Goal: Task Accomplishment & Management: Use online tool/utility

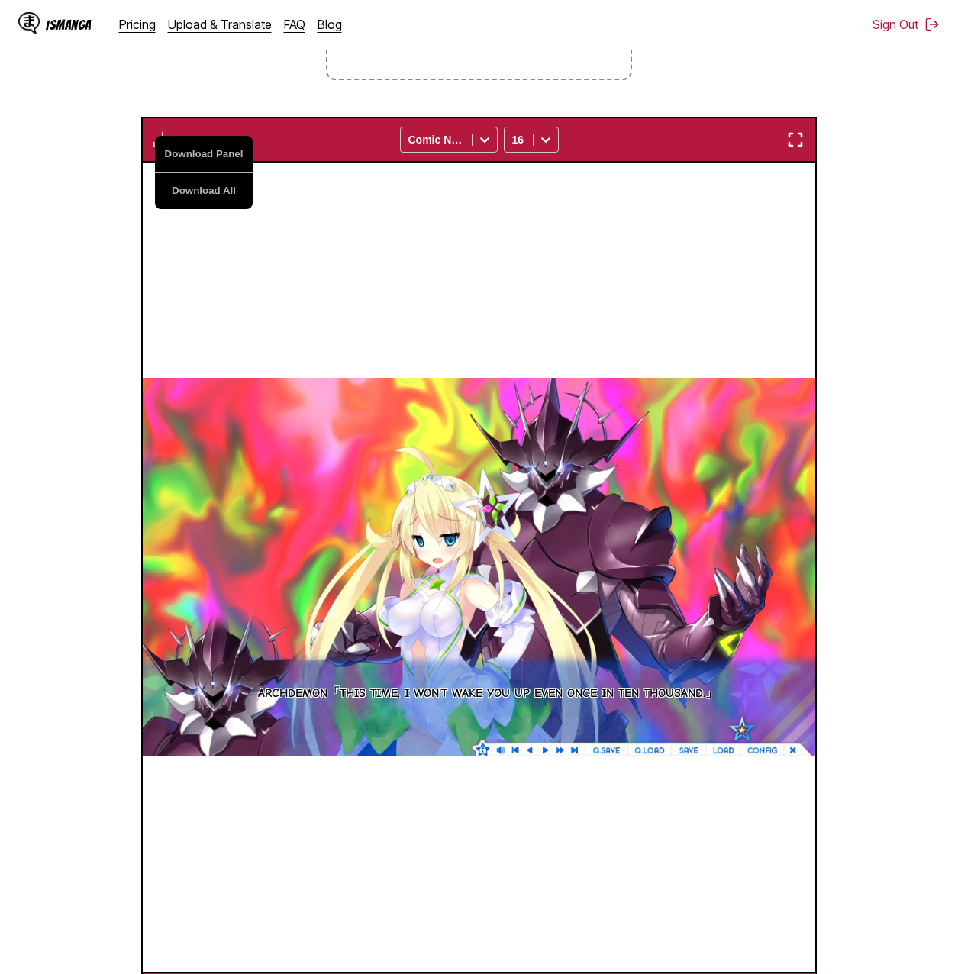
drag, startPoint x: 149, startPoint y: 584, endPoint x: 191, endPoint y: 483, distance: 109.1
click at [149, 584] on img at bounding box center [479, 567] width 672 height 378
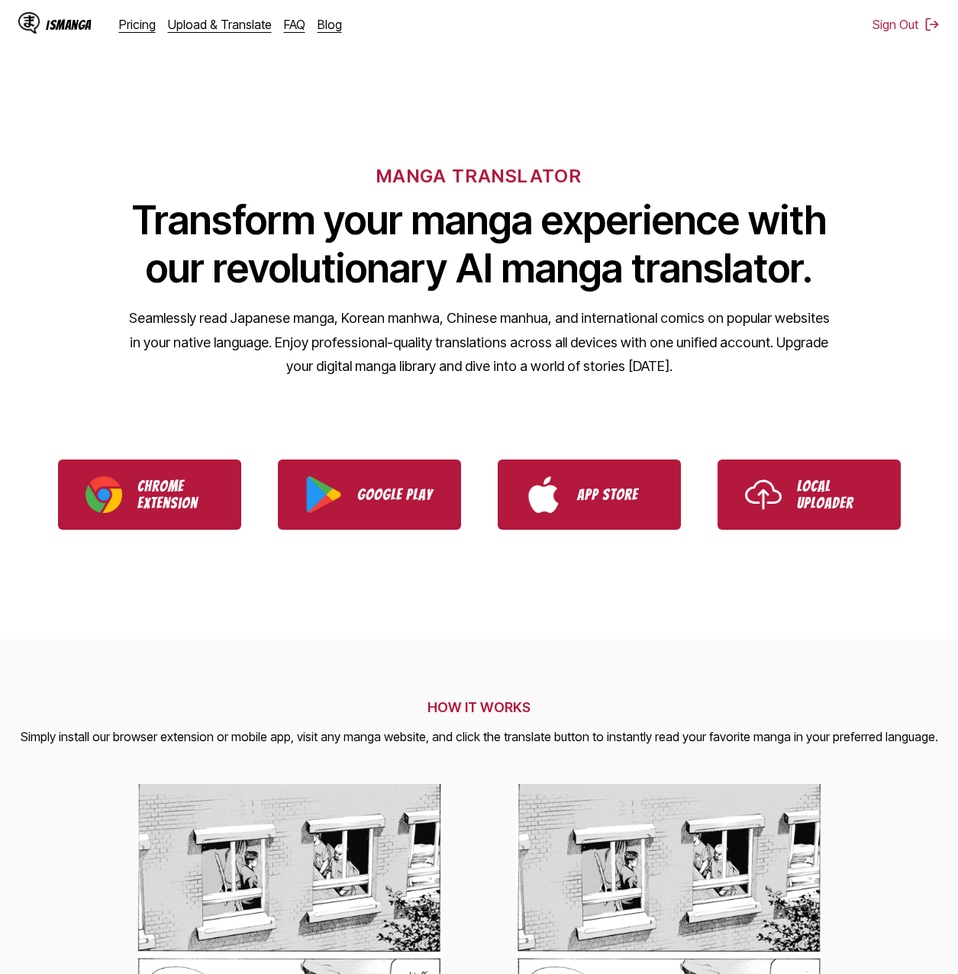
click at [220, 37] on div "IsManga Pricing Upload & Translate FAQ Blog" at bounding box center [186, 24] width 336 height 49
click at [221, 29] on link "Upload & Translate" at bounding box center [220, 24] width 104 height 15
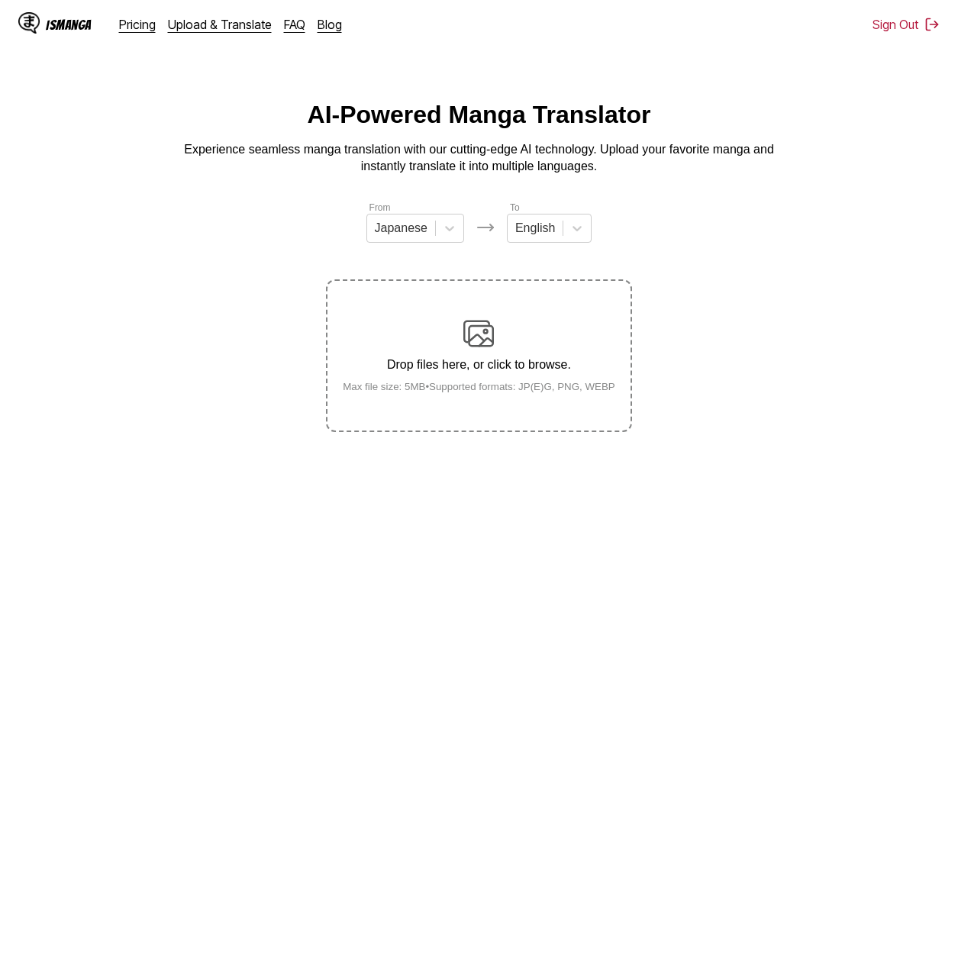
click at [440, 352] on div "Drop files here, or click to browse. Max file size: 5MB • Supported formats: JP…" at bounding box center [478, 355] width 297 height 74
click at [0, 0] on input "Drop files here, or click to browse. Max file size: 5MB • Supported formats: JP…" at bounding box center [0, 0] width 0 height 0
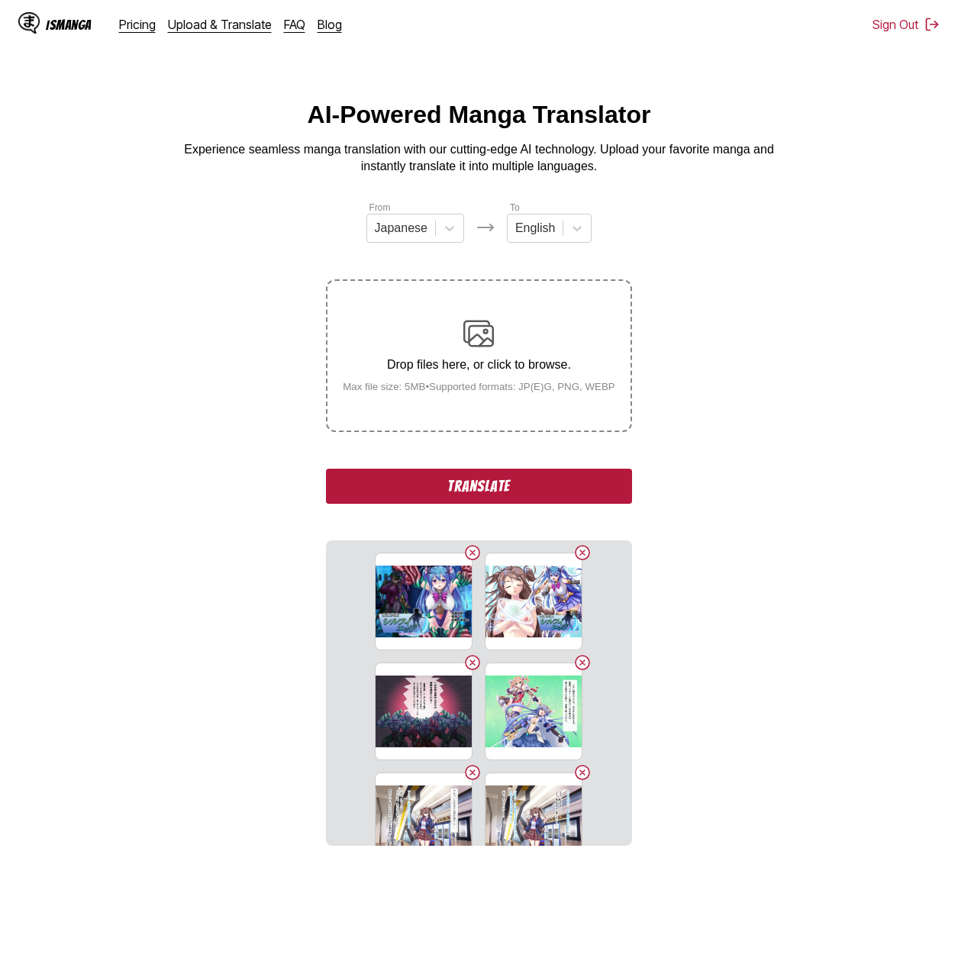
click at [457, 493] on button "Translate" at bounding box center [478, 485] width 305 height 35
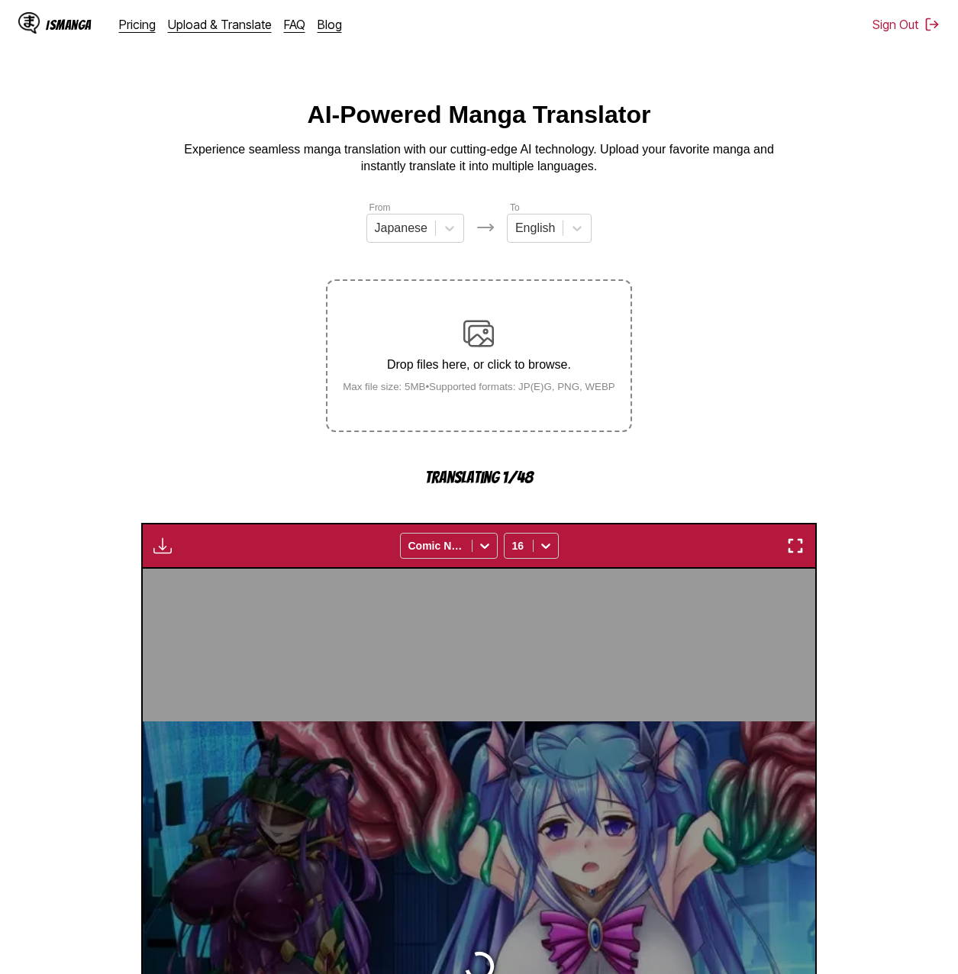
scroll to position [406, 0]
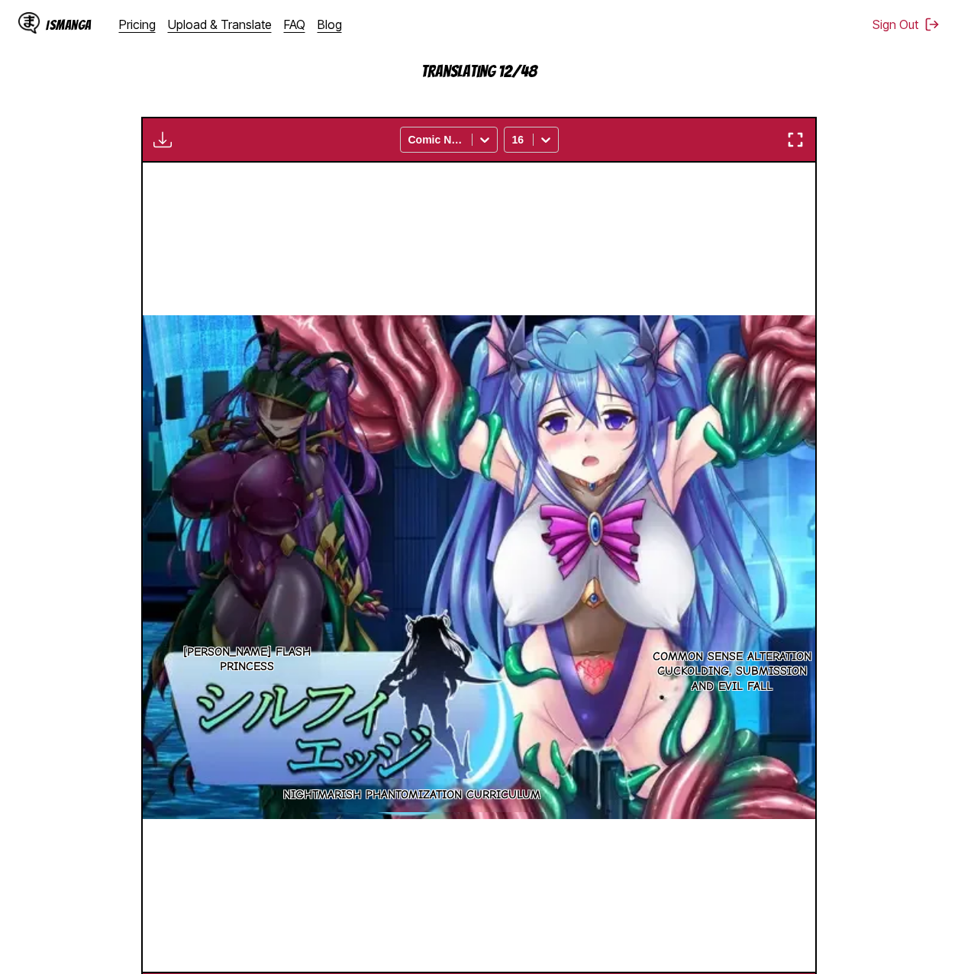
click at [633, 76] on section "From Japanese To English Drop files here, or click to browse. Max file size: 5M…" at bounding box center [478, 405] width 933 height 1223
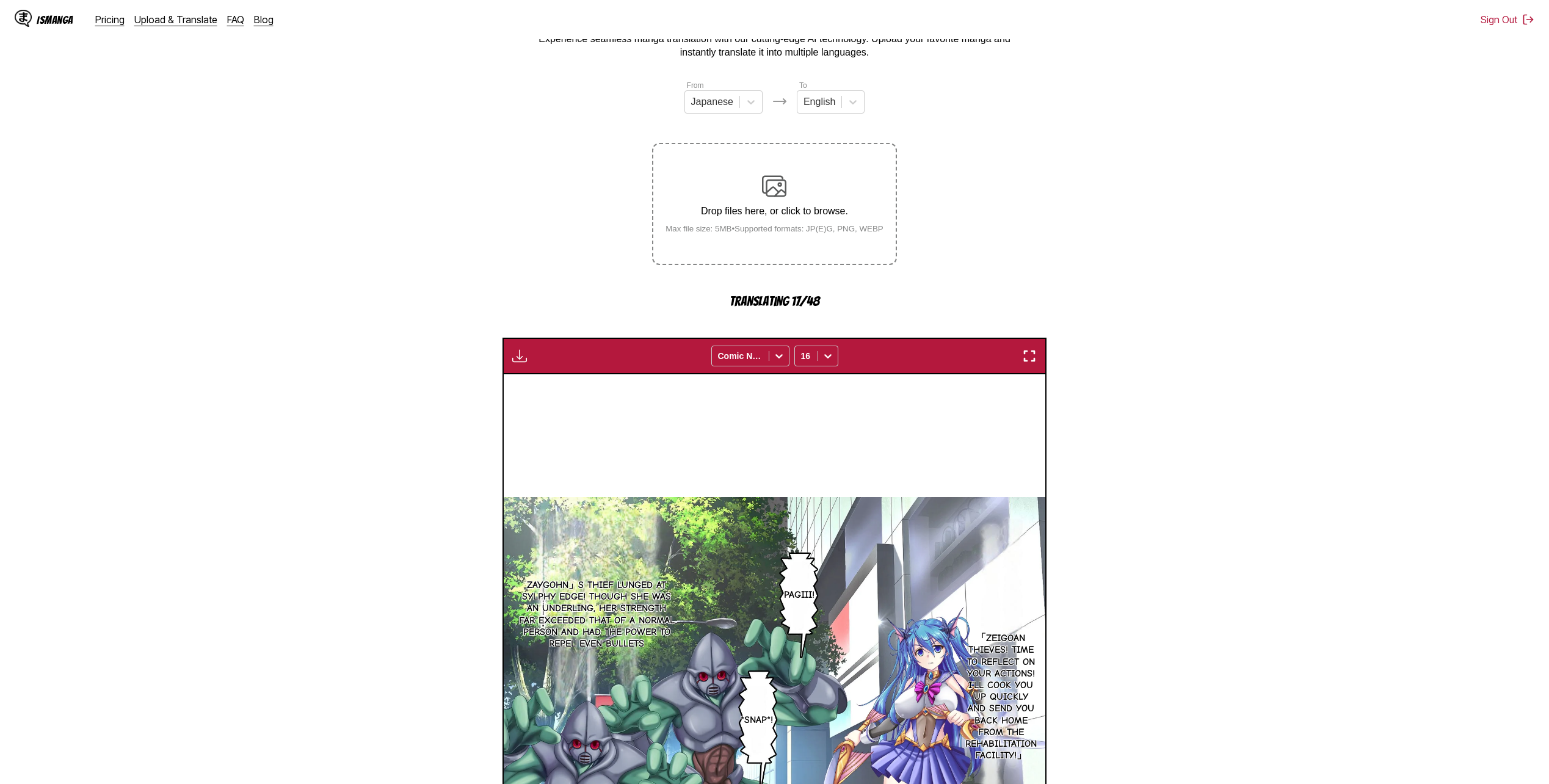
scroll to position [386, 0]
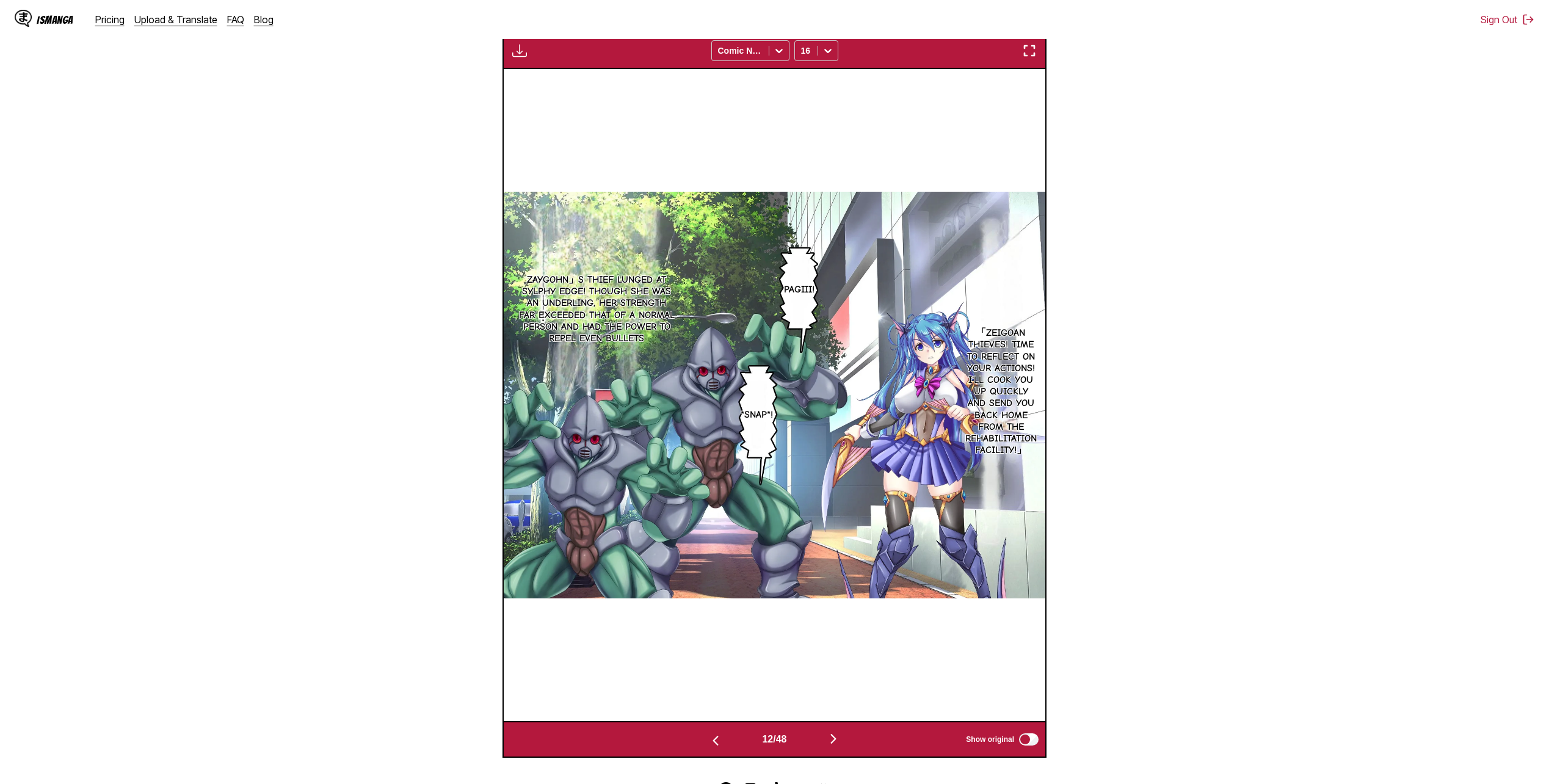
click at [766, 399] on section "From Japanese To English Drop files here, or click to browse. Max file size: 5M…" at bounding box center [774, 266] width 1529 height 983
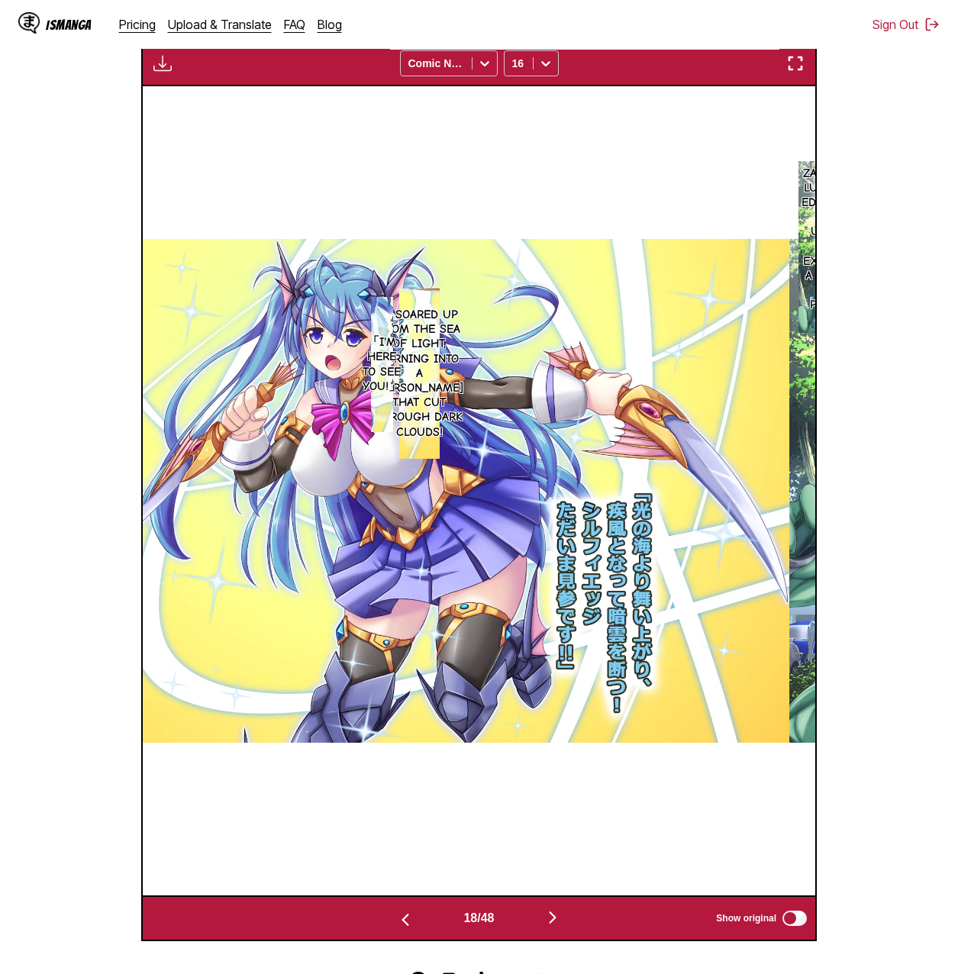
scroll to position [0, 11428]
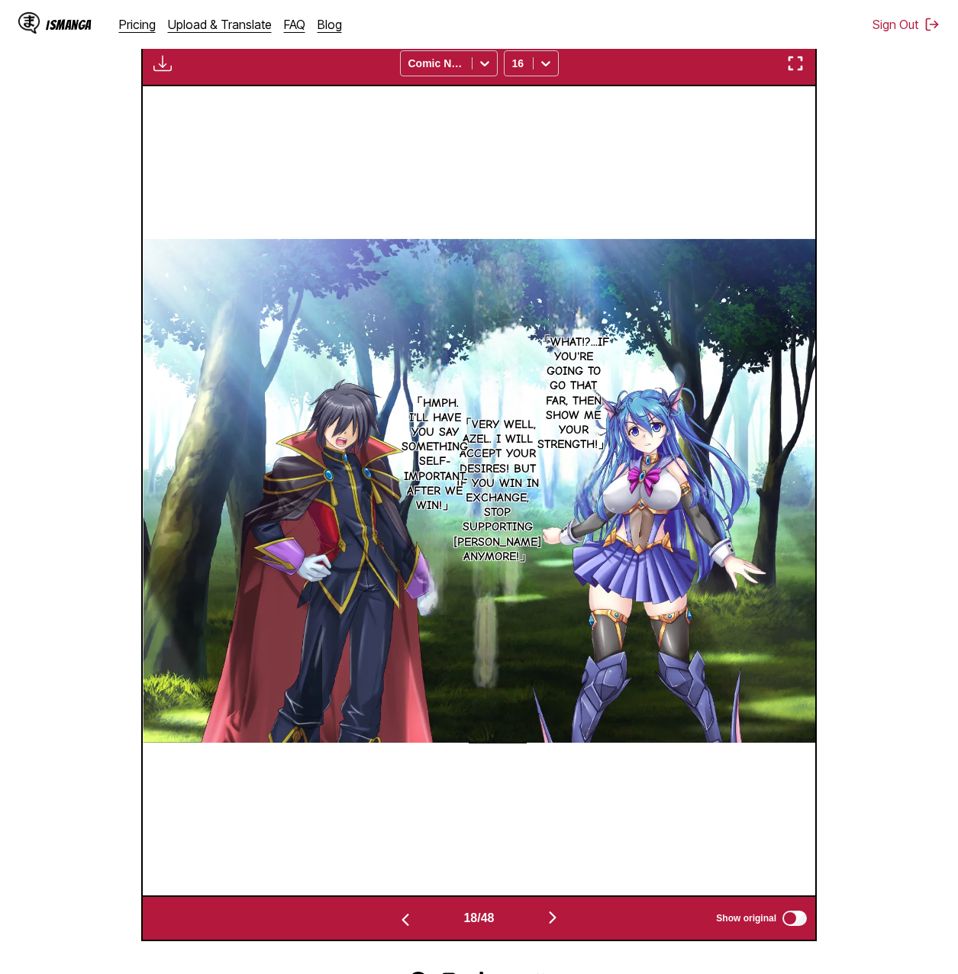
drag, startPoint x: 98, startPoint y: 512, endPoint x: 76, endPoint y: 354, distance: 159.4
click at [76, 354] on section "From Japanese To English Drop files here, or click to browse. Max file size: 5M…" at bounding box center [478, 329] width 933 height 1223
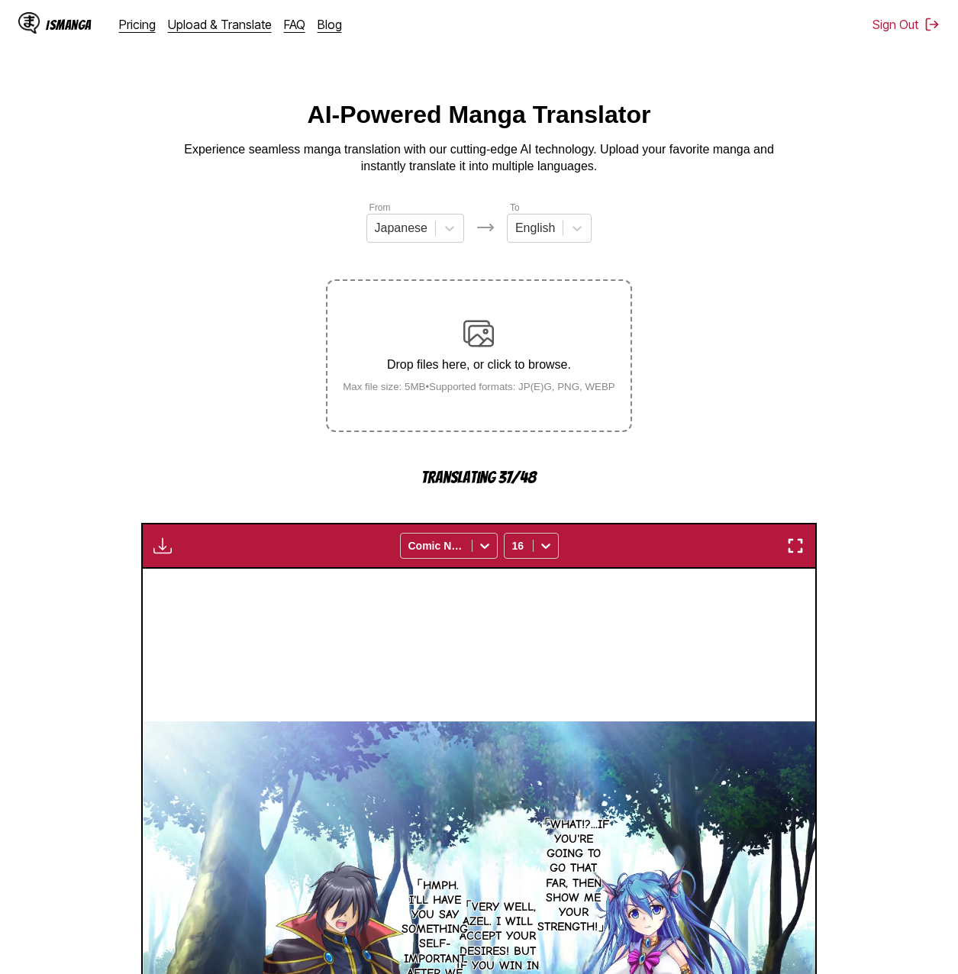
scroll to position [305, 0]
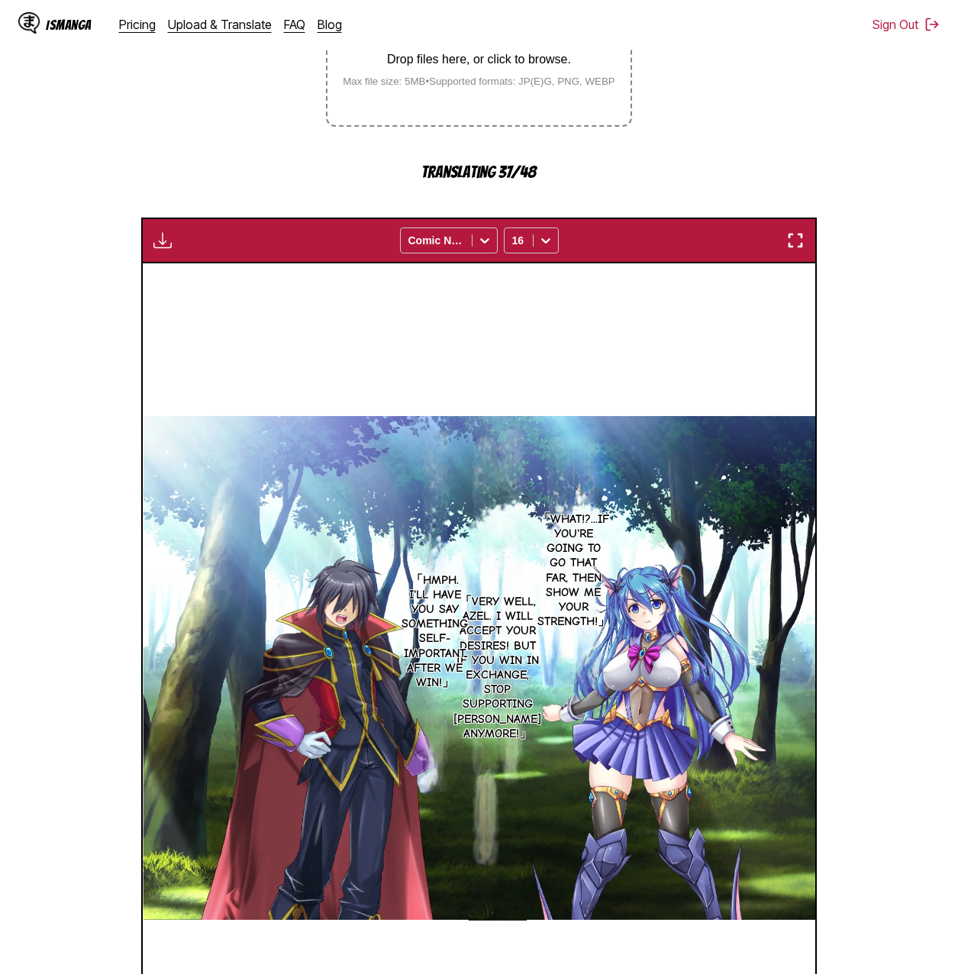
click at [871, 263] on section "From Japanese To English Drop files here, or click to browse. Max file size: 5M…" at bounding box center [478, 506] width 933 height 1223
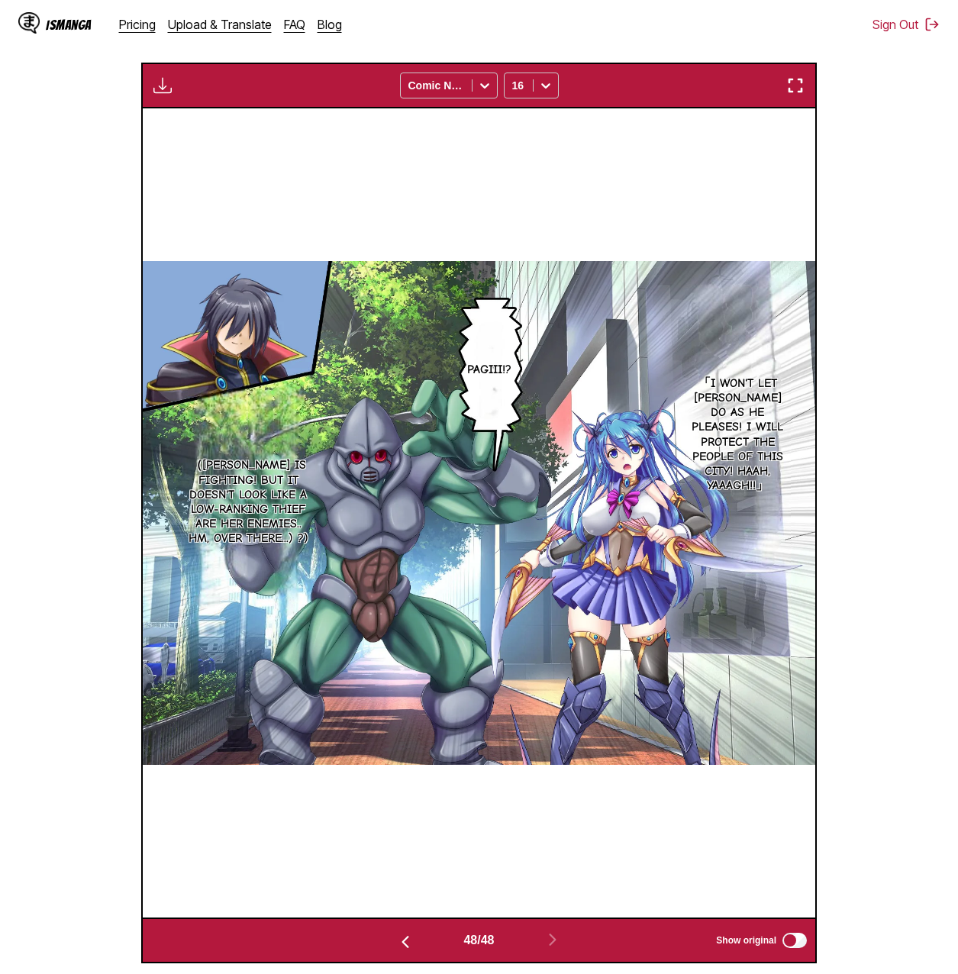
scroll to position [101, 0]
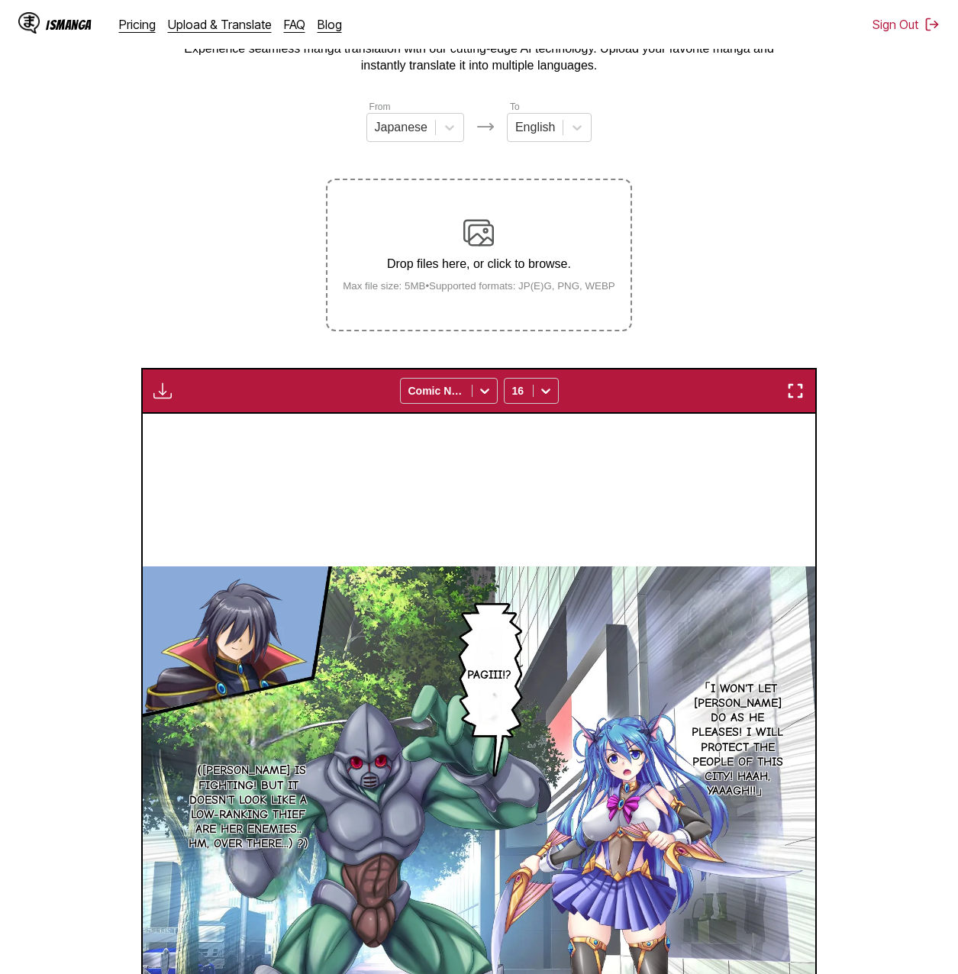
click at [162, 391] on img "button" at bounding box center [162, 391] width 18 height 18
click at [188, 438] on button "Download All" at bounding box center [204, 441] width 98 height 37
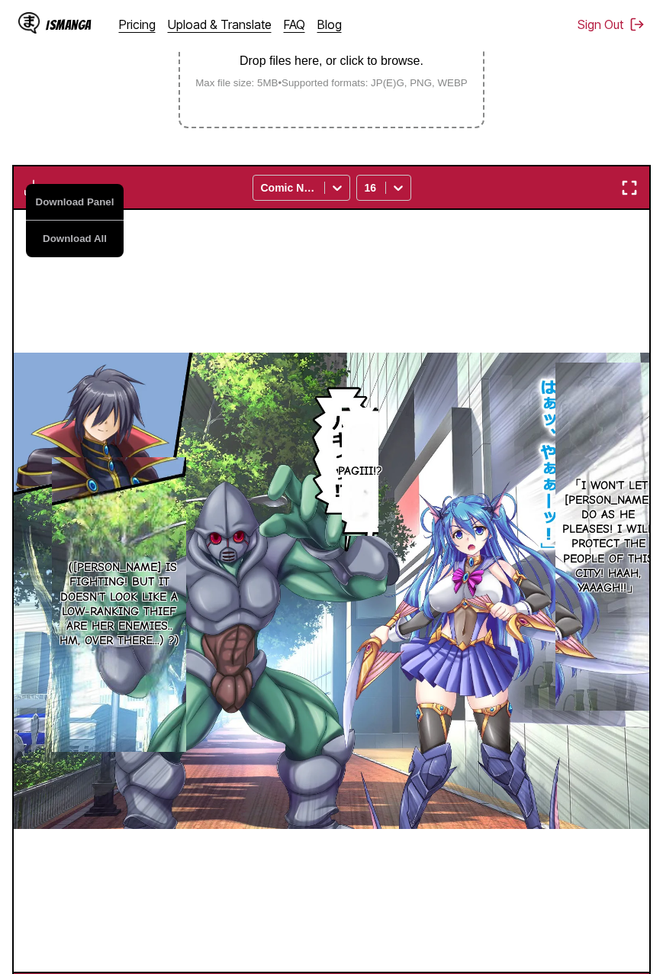
scroll to position [0, 29873]
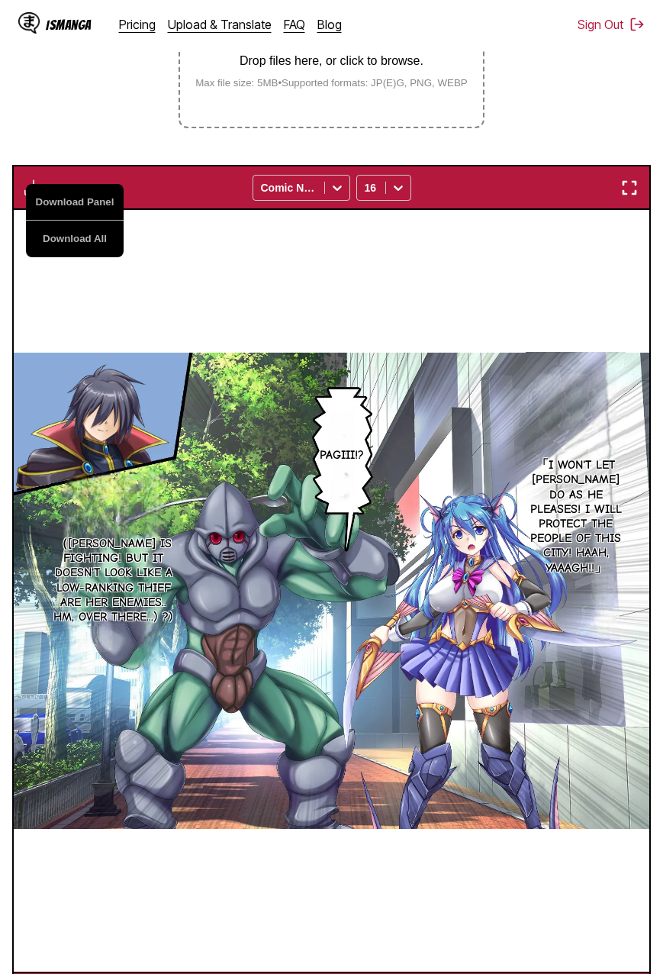
click at [427, 904] on div "Pagiii!? 「I won't let Zagone do as he pleases! I will protect the people of thi…" at bounding box center [332, 590] width 636 height 761
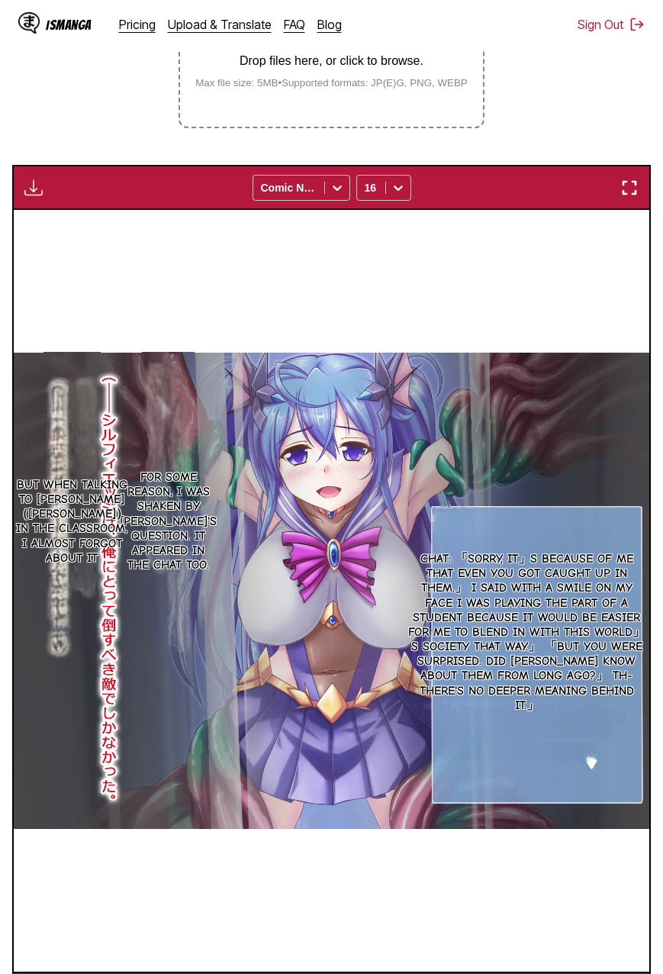
scroll to position [0, 25424]
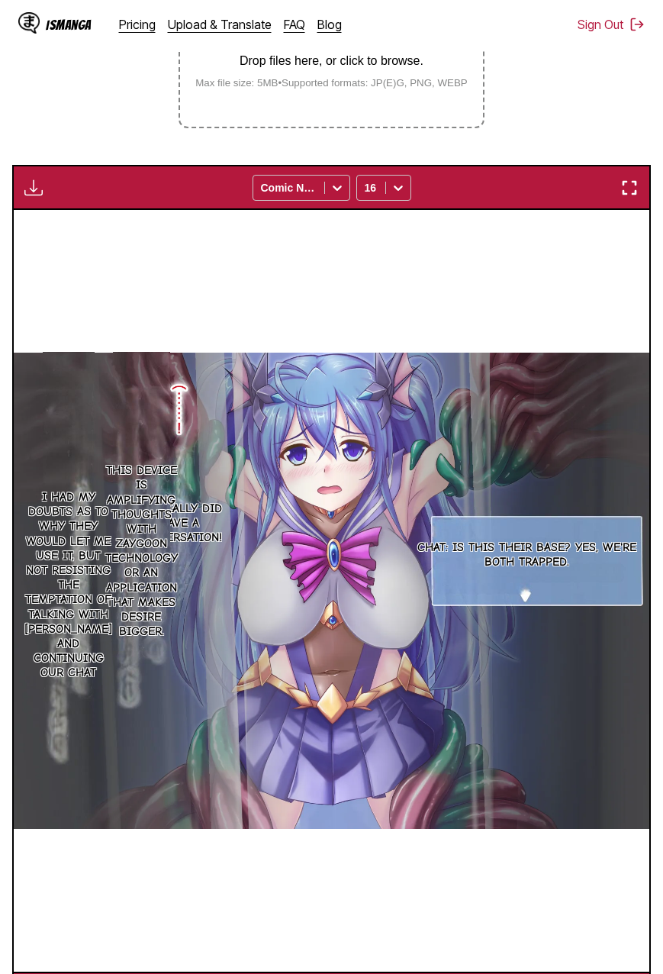
click at [382, 947] on div "Chat: Is this their base? Yes, we're both trapped. We really did have a convers…" at bounding box center [332, 590] width 636 height 761
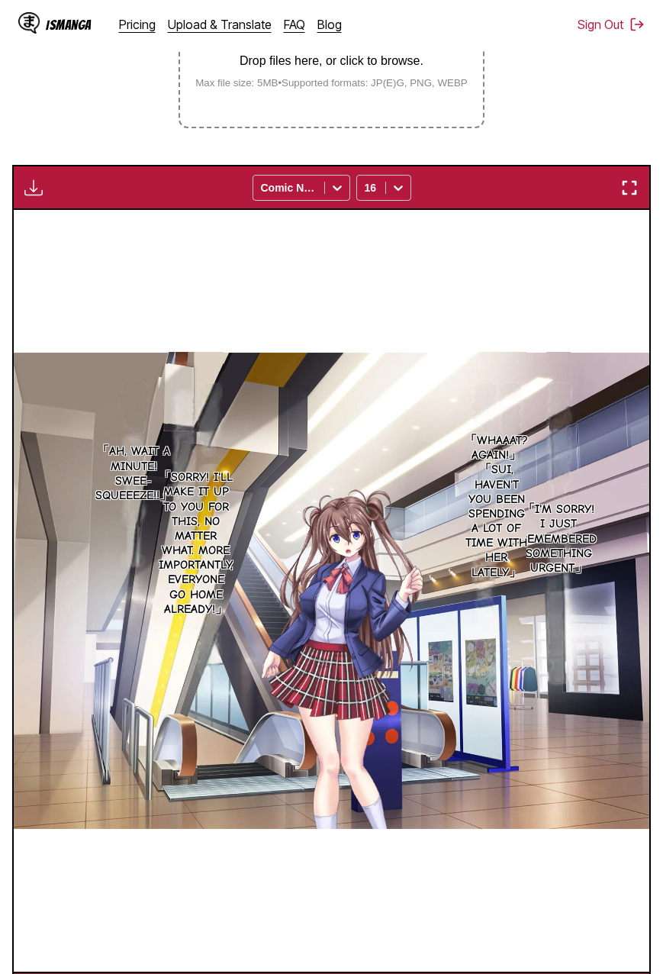
scroll to position [0, 2542]
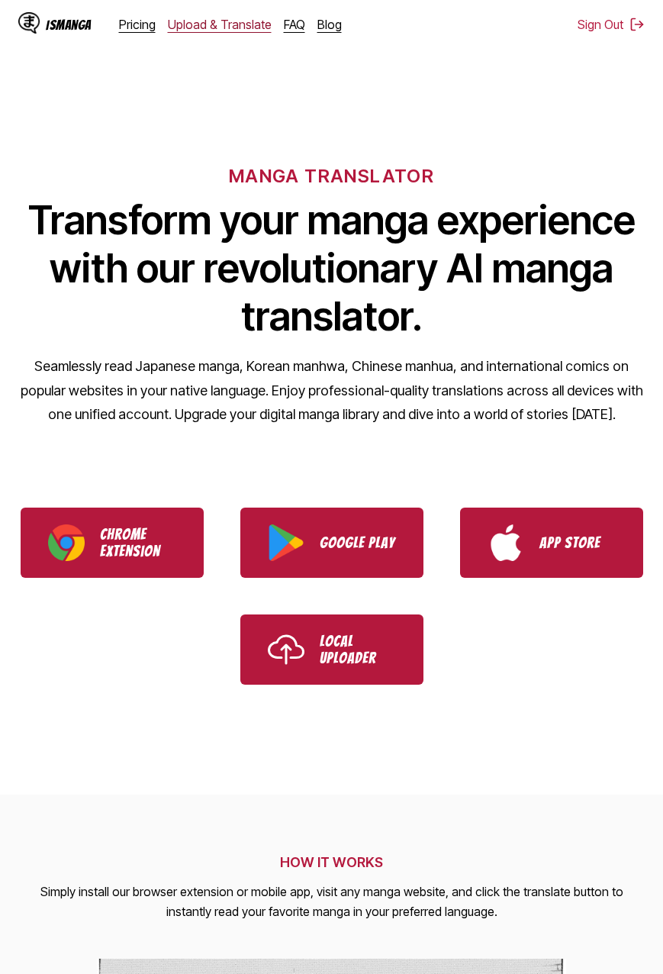
click at [192, 31] on link "Upload & Translate" at bounding box center [220, 24] width 104 height 15
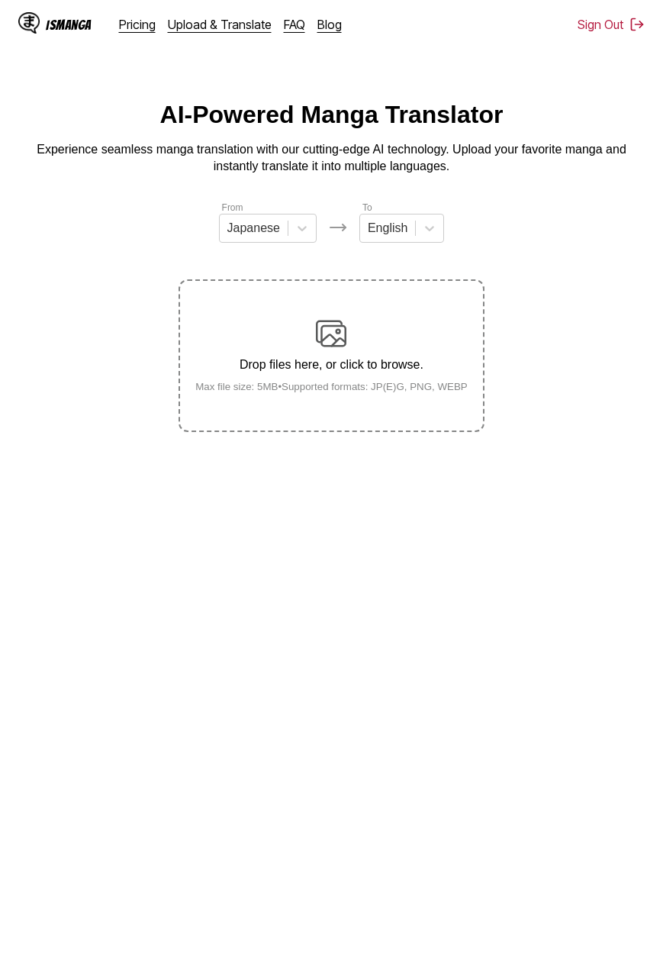
click at [307, 346] on div "Drop files here, or click to browse. Max file size: 5MB • Supported formats: JP…" at bounding box center [331, 355] width 297 height 74
click at [0, 0] on input "Drop files here, or click to browse. Max file size: 5MB • Supported formats: JP…" at bounding box center [0, 0] width 0 height 0
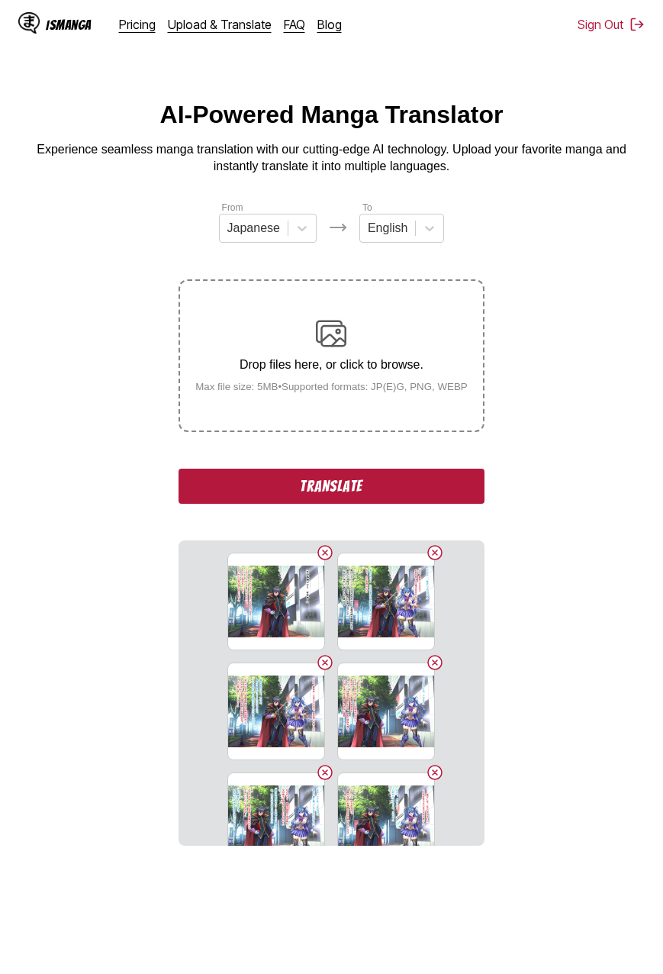
click at [243, 501] on button "Translate" at bounding box center [331, 485] width 305 height 35
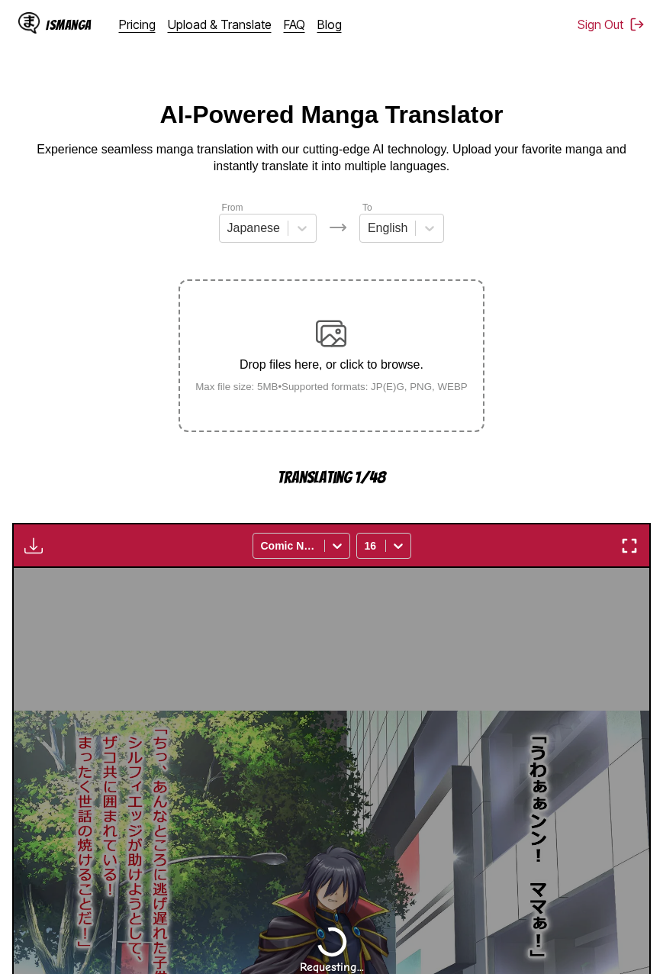
scroll to position [358, 0]
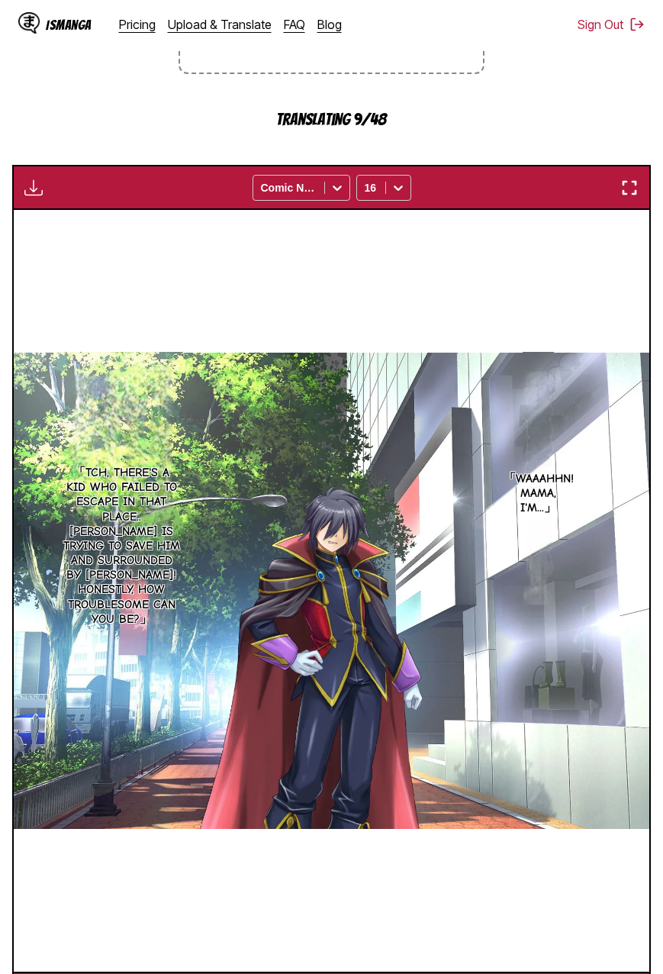
click at [655, 114] on main "AI-Powered Manga Translator Experience seamless manga translation with our cutt…" at bounding box center [331, 379] width 663 height 1273
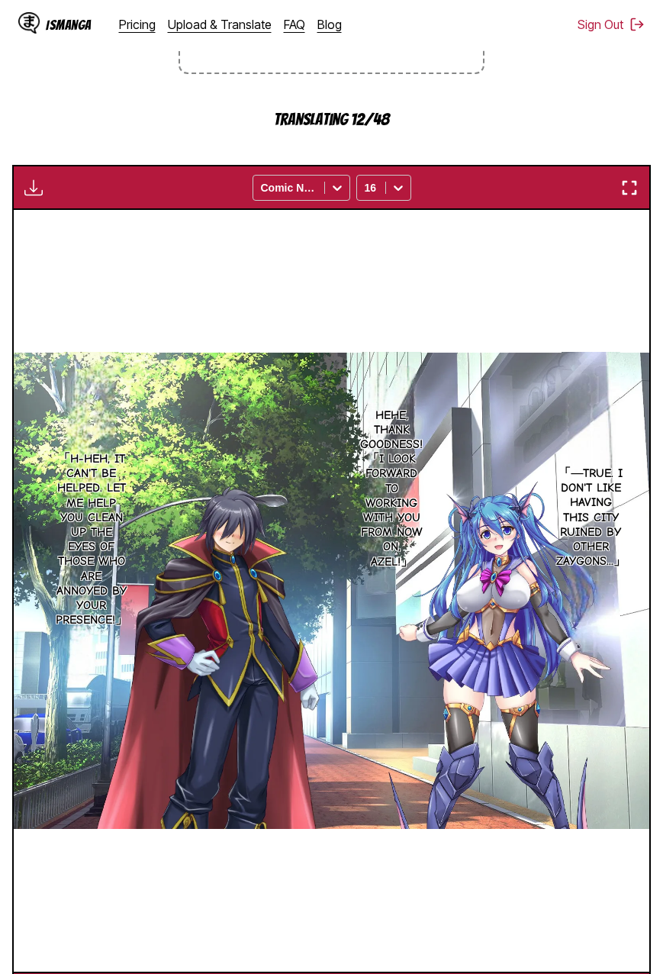
scroll to position [0, 2542]
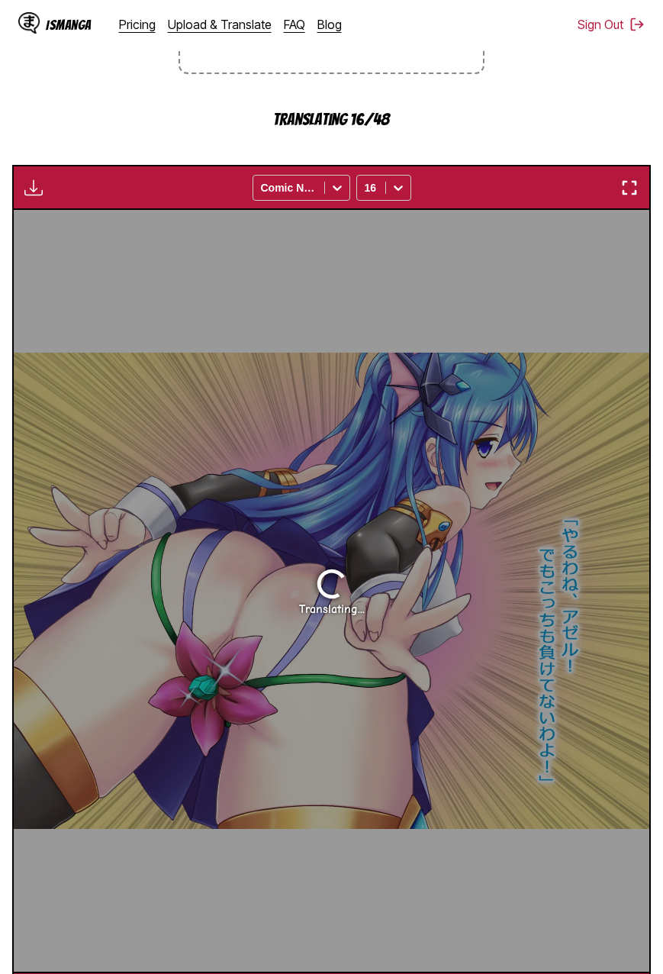
scroll to position [0, 8898]
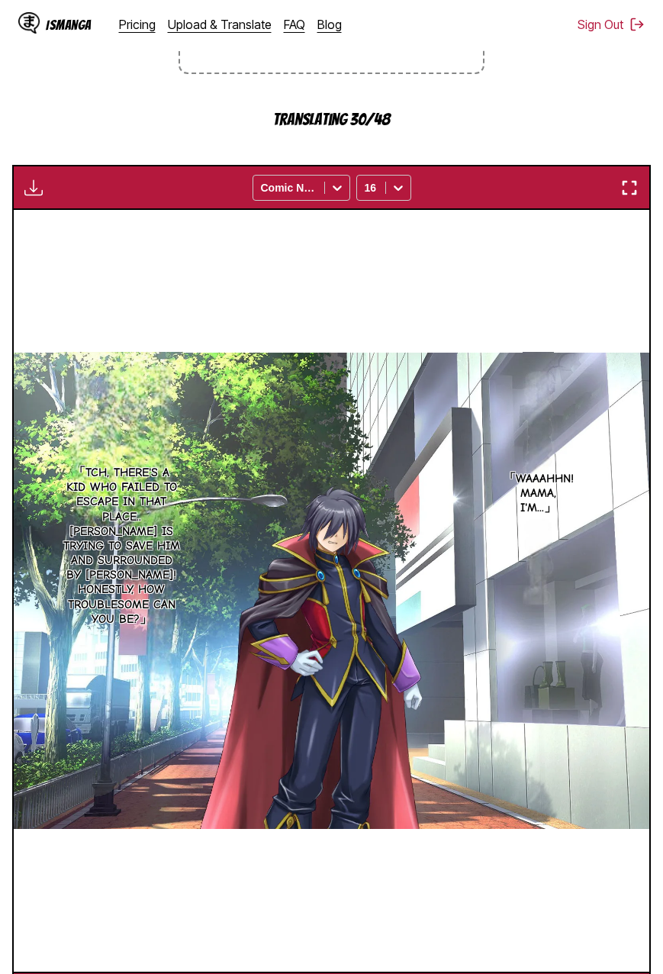
scroll to position [0, 8898]
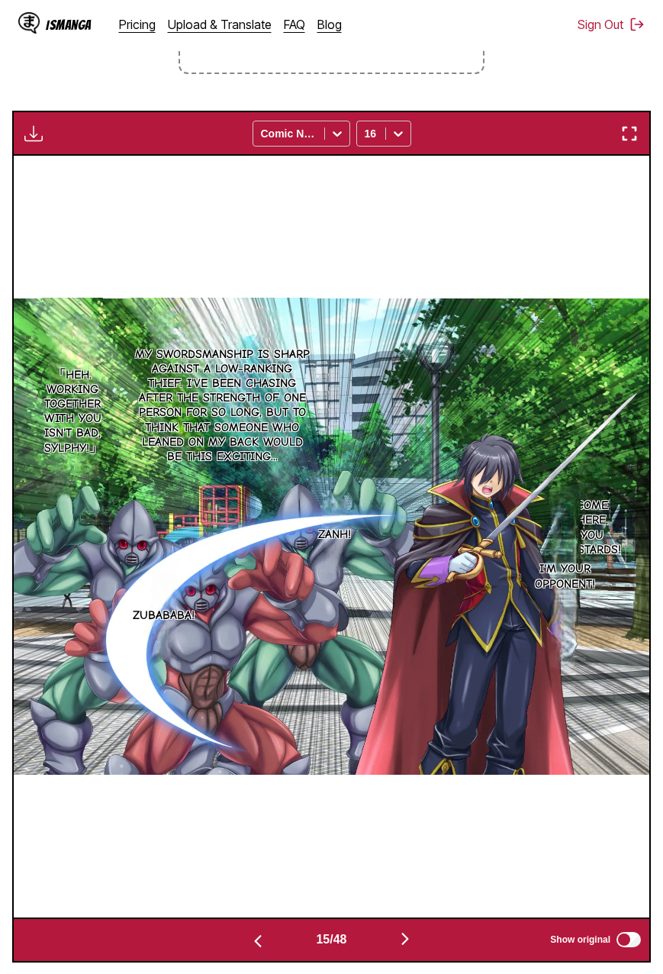
click at [567, 94] on section "From Japanese To English Drop files here, or click to browse. Max file size: 5M…" at bounding box center [331, 402] width 639 height 1120
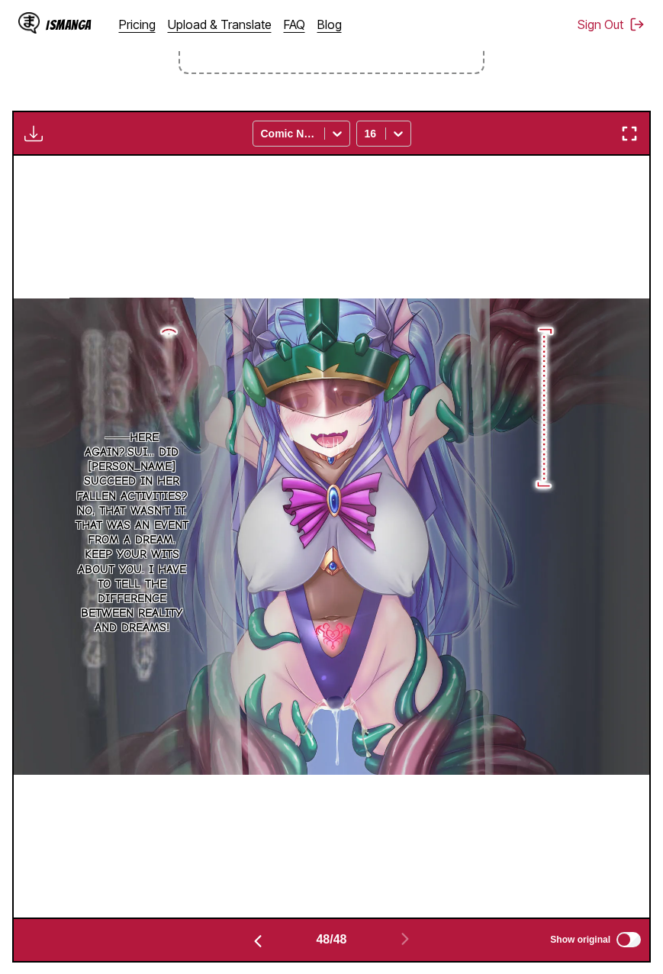
scroll to position [53, 0]
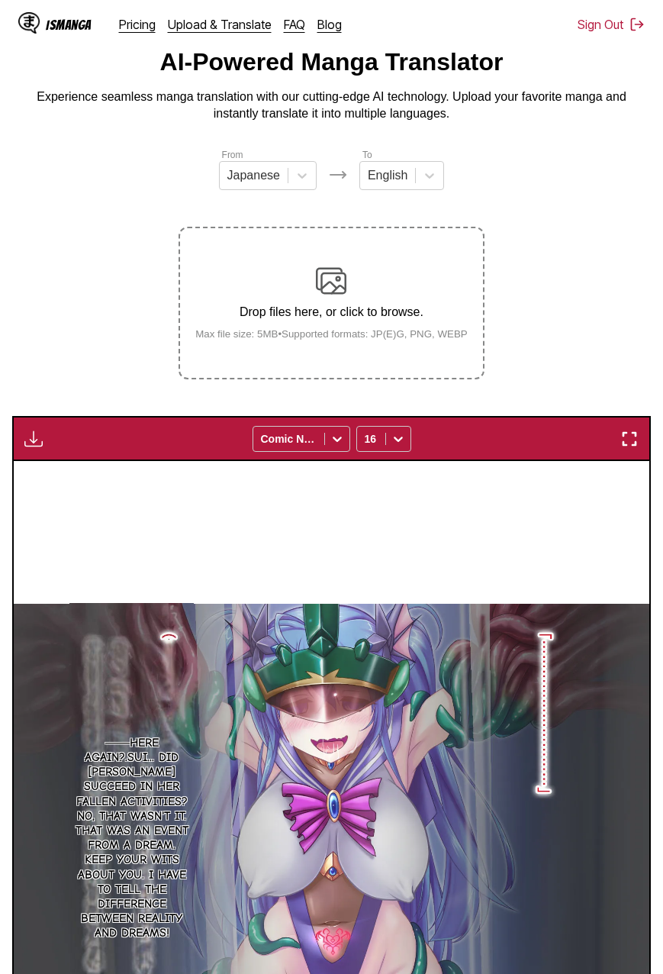
click at [46, 442] on button "button" at bounding box center [33, 439] width 27 height 20
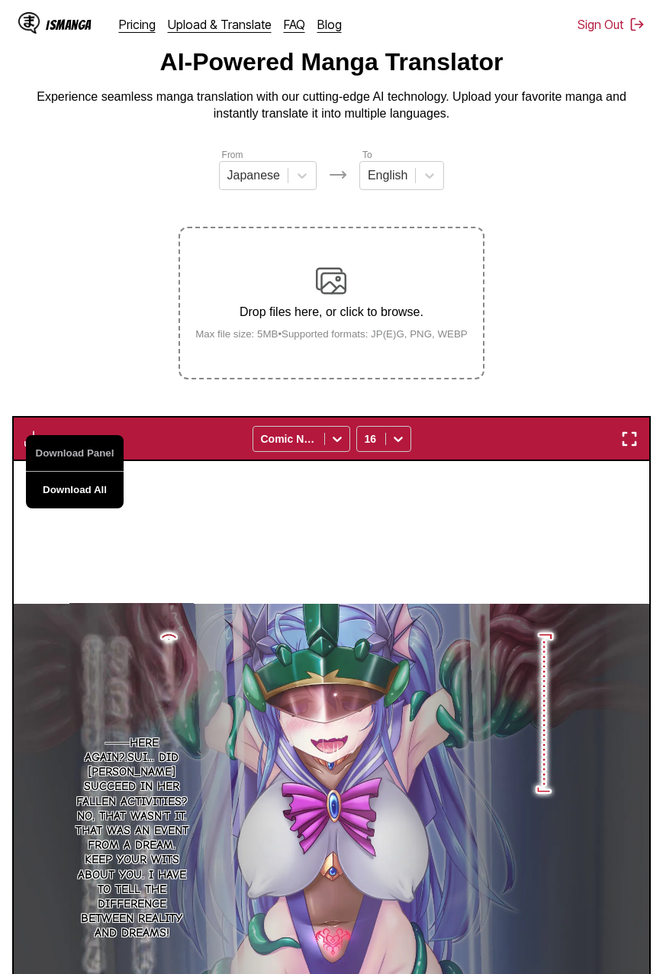
click at [65, 485] on button "Download All" at bounding box center [75, 490] width 98 height 37
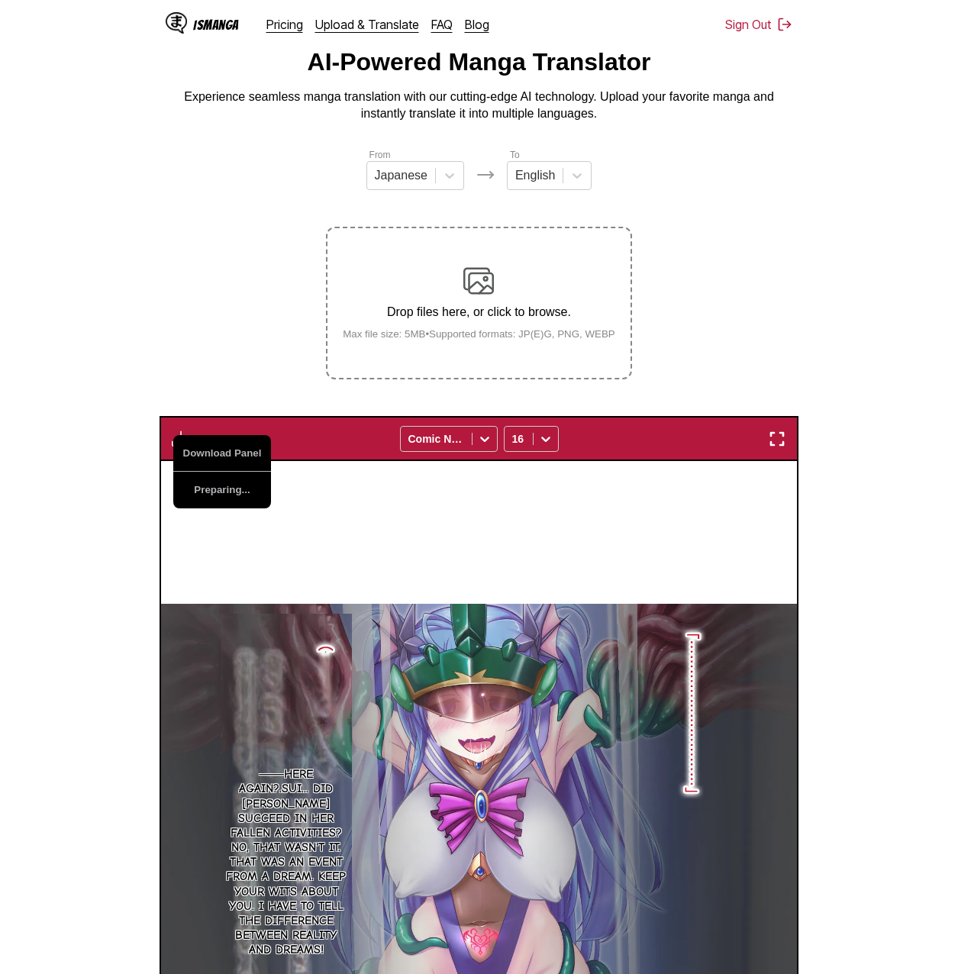
scroll to position [0, 31595]
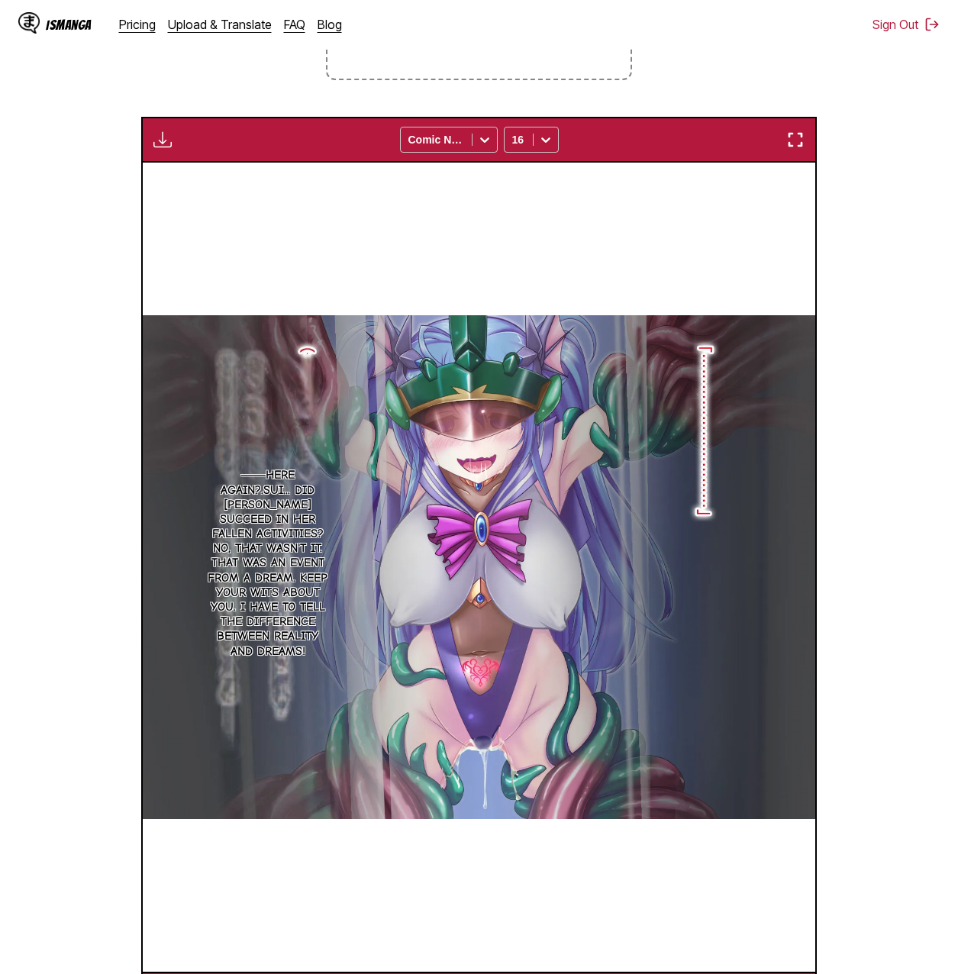
click at [93, 295] on section "From Japanese To English Drop files here, or click to browse. Max file size: 5M…" at bounding box center [478, 432] width 933 height 1169
click at [662, 347] on section "From Japanese To English Drop files here, or click to browse. Max file size: 5M…" at bounding box center [478, 432] width 933 height 1169
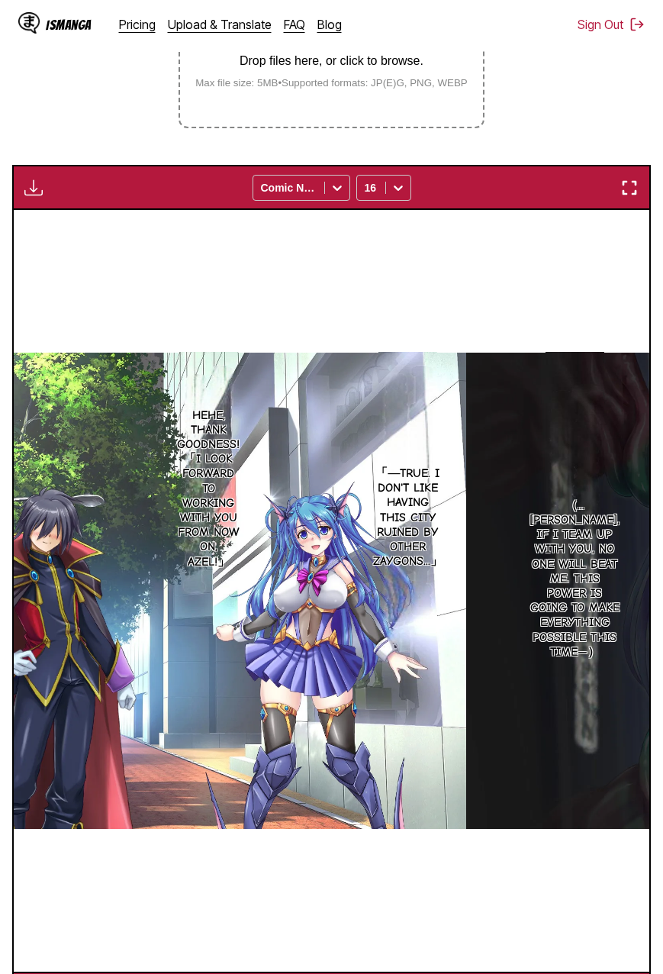
scroll to position [0, 3178]
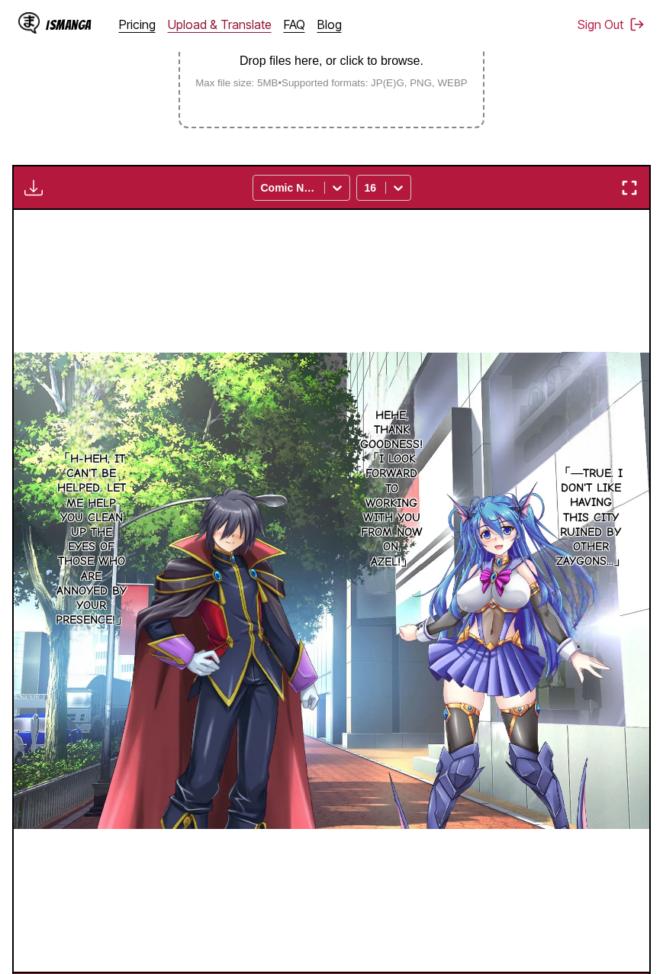
click at [239, 27] on link "Upload & Translate" at bounding box center [220, 24] width 104 height 15
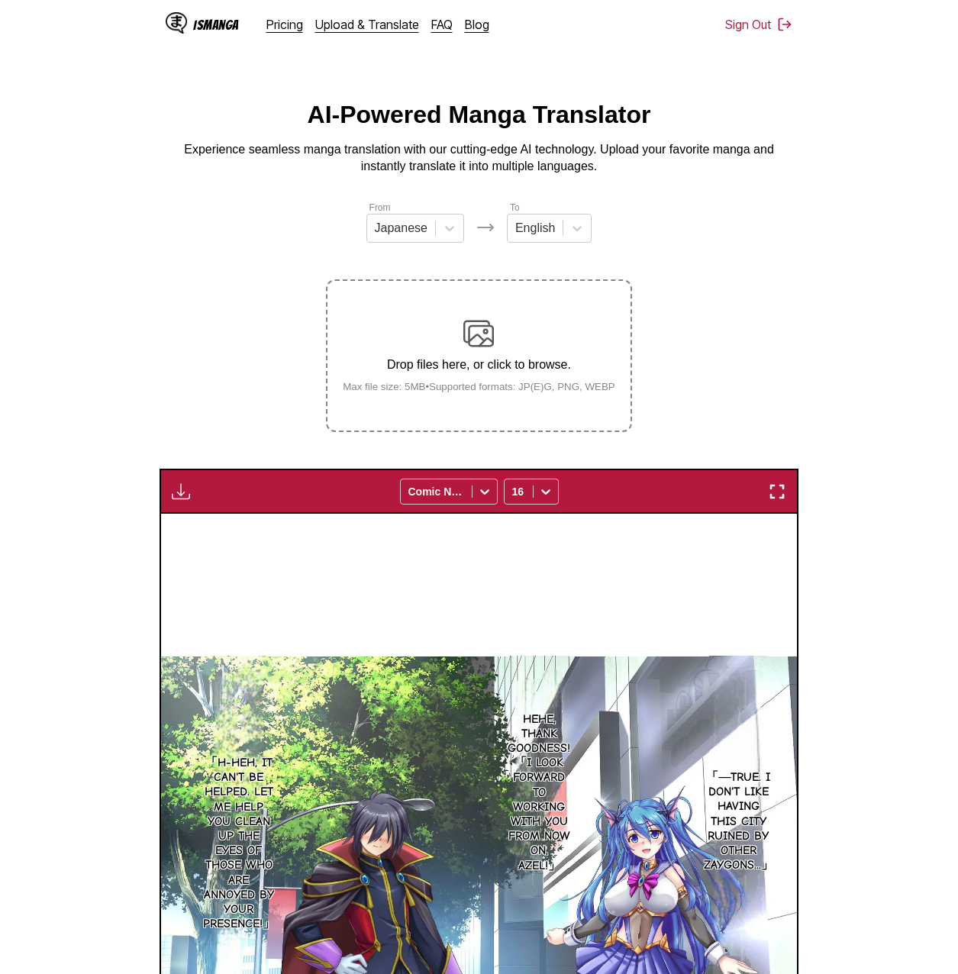
scroll to position [0, 3361]
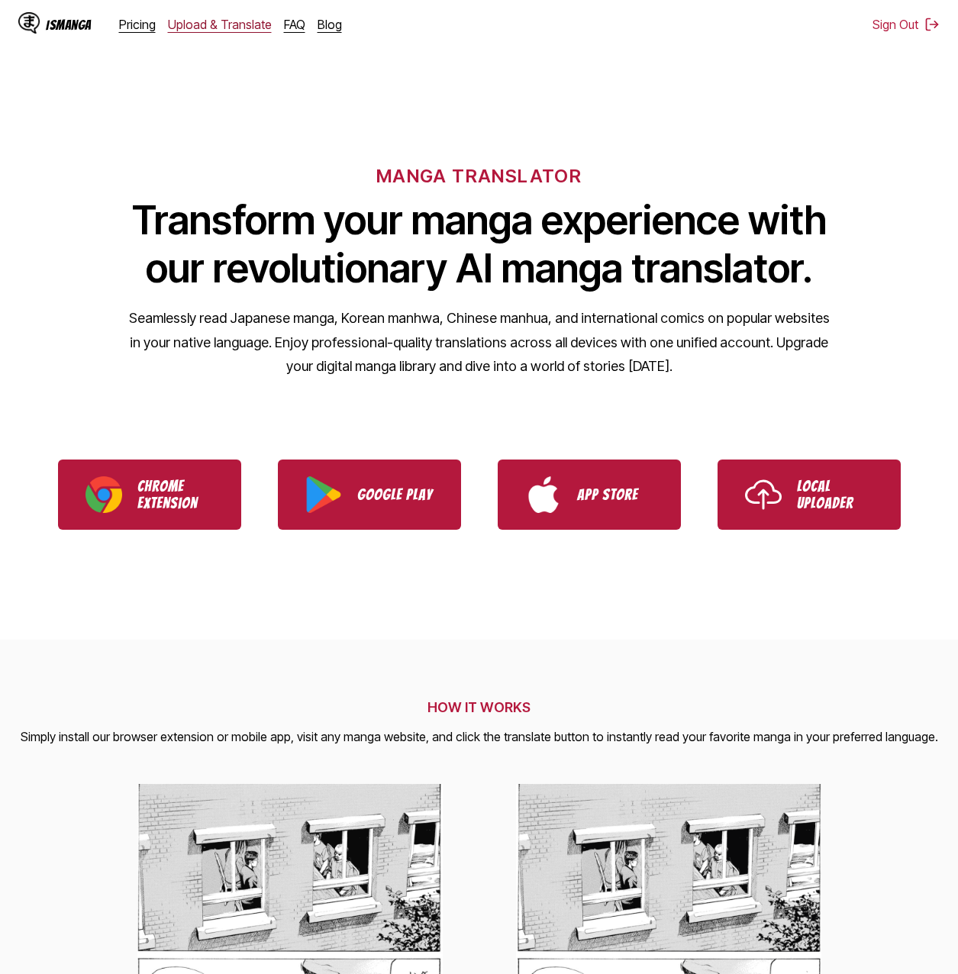
click at [247, 29] on link "Upload & Translate" at bounding box center [220, 24] width 104 height 15
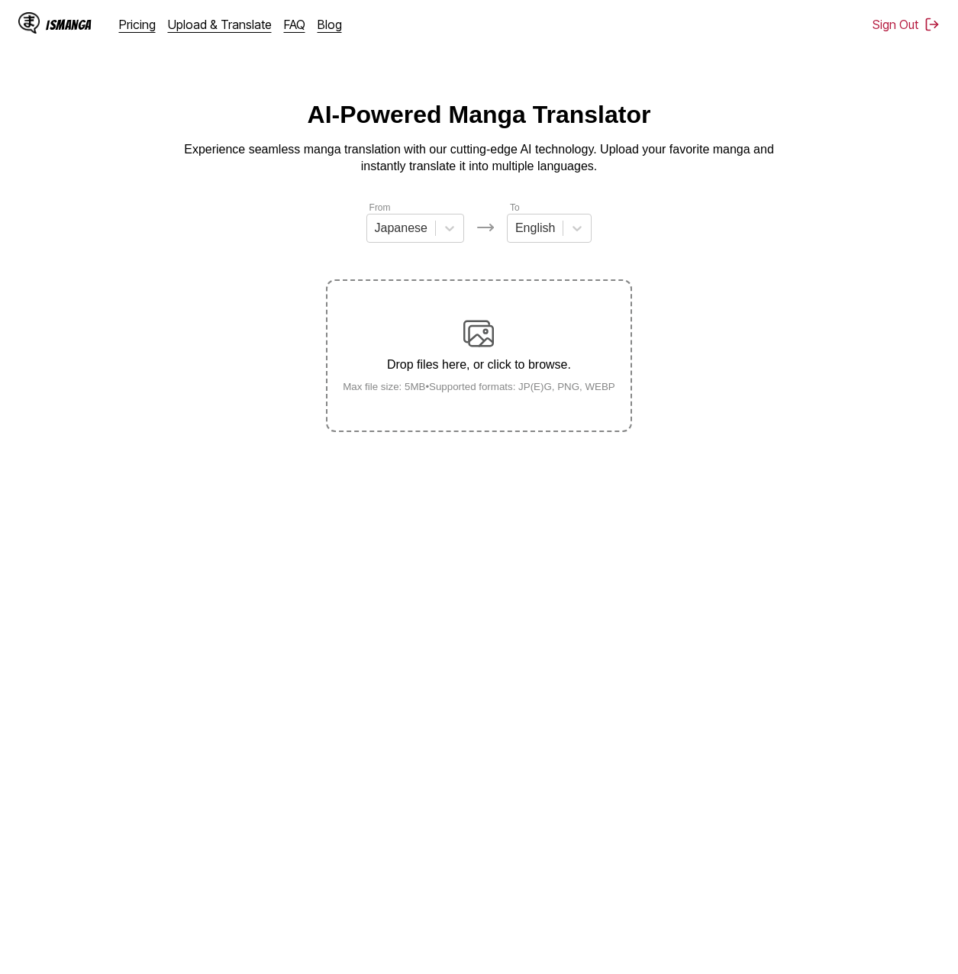
click at [440, 348] on div "Drop files here, or click to browse. Max file size: 5MB • Supported formats: JP…" at bounding box center [478, 355] width 297 height 74
click at [0, 0] on input "Drop files here, or click to browse. Max file size: 5MB • Supported formats: JP…" at bounding box center [0, 0] width 0 height 0
